Goal: Check status: Check status

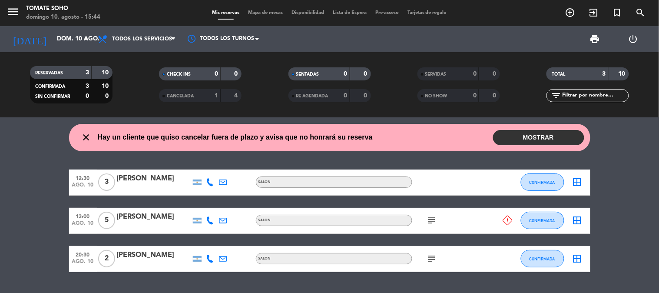
click at [85, 140] on icon "close" at bounding box center [86, 137] width 10 height 10
click at [86, 137] on icon "close" at bounding box center [86, 137] width 10 height 10
click at [75, 37] on input "dom. 10 ago." at bounding box center [94, 39] width 83 height 16
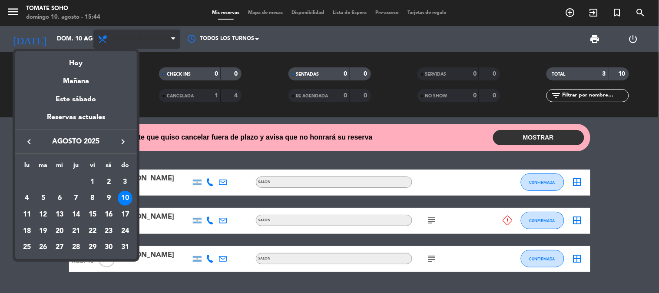
click at [151, 37] on div at bounding box center [329, 146] width 659 height 293
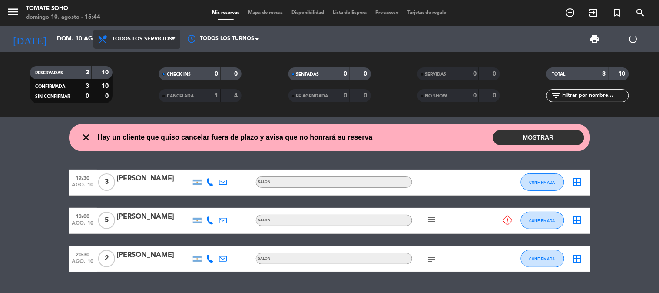
click at [151, 37] on span "Todos los servicios" at bounding box center [142, 39] width 60 height 6
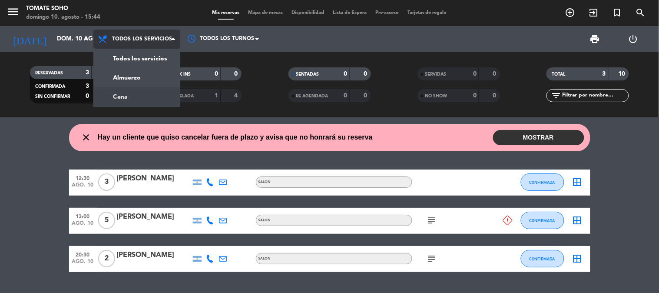
click at [125, 97] on div "menu Tomate Soho [DATE] 10. agosto - 15:44 Mis reservas Mapa de mesas Disponibi…" at bounding box center [329, 58] width 659 height 117
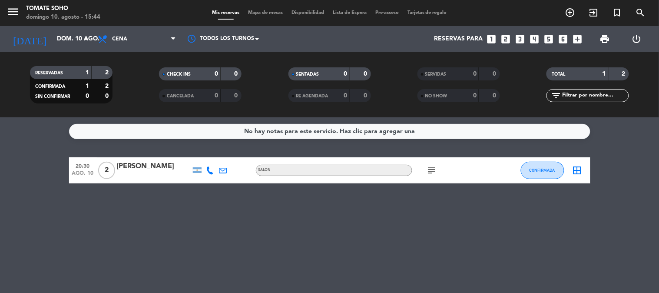
click at [429, 176] on div "subject" at bounding box center [451, 170] width 78 height 26
click at [429, 174] on icon "subject" at bounding box center [431, 170] width 10 height 10
click at [432, 167] on icon "subject" at bounding box center [431, 170] width 10 height 10
drag, startPoint x: 75, startPoint y: 156, endPoint x: 528, endPoint y: 195, distance: 454.6
click at [528, 195] on div "No hay notas para este servicio. Haz clic para agregar una 20:30 [DATE] 2 [PERS…" at bounding box center [329, 204] width 659 height 175
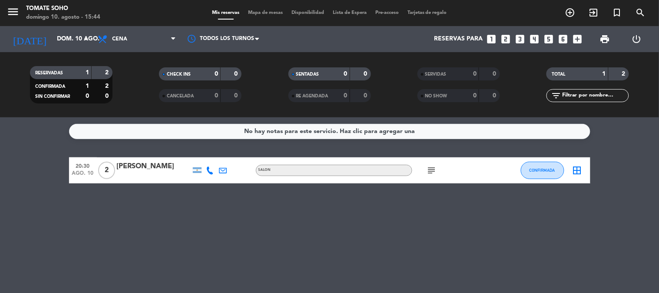
drag, startPoint x: 259, startPoint y: 215, endPoint x: 254, endPoint y: 211, distance: 6.3
click at [257, 213] on div "No hay notas para este servicio. Haz clic para agregar una 20:30 [DATE] 2 [PERS…" at bounding box center [329, 204] width 659 height 175
drag, startPoint x: 75, startPoint y: 189, endPoint x: 72, endPoint y: 165, distance: 23.6
click at [72, 165] on div "No hay notas para este servicio. Haz clic para agregar una 20:30 [DATE] 2 [PERS…" at bounding box center [329, 204] width 659 height 175
click at [82, 194] on div "No hay notas para este servicio. Haz clic para agregar una 20:30 [DATE] 2 [PERS…" at bounding box center [329, 204] width 659 height 175
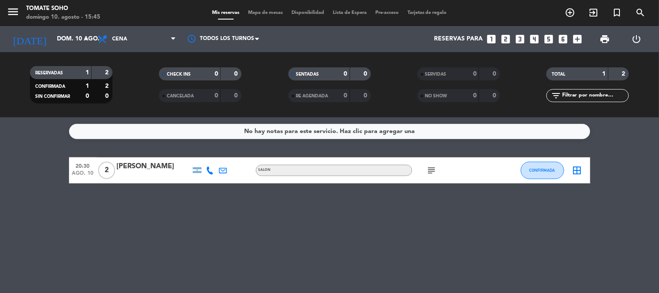
click at [66, 192] on div "No hay notas para este servicio. Haz clic para agregar una 20:30 [DATE] 2 [PERS…" at bounding box center [329, 204] width 659 height 175
drag, startPoint x: 111, startPoint y: 59, endPoint x: 585, endPoint y: 203, distance: 495.2
click at [617, 204] on ng-component "menu Tomate Soho [DATE] 10. agosto - 15:50 Mis reservas Mapa de mesas Disponibi…" at bounding box center [329, 146] width 659 height 293
click at [401, 231] on div "No hay notas para este servicio. Haz clic para agregar una 20:30 [DATE] 2 [PERS…" at bounding box center [329, 204] width 659 height 175
